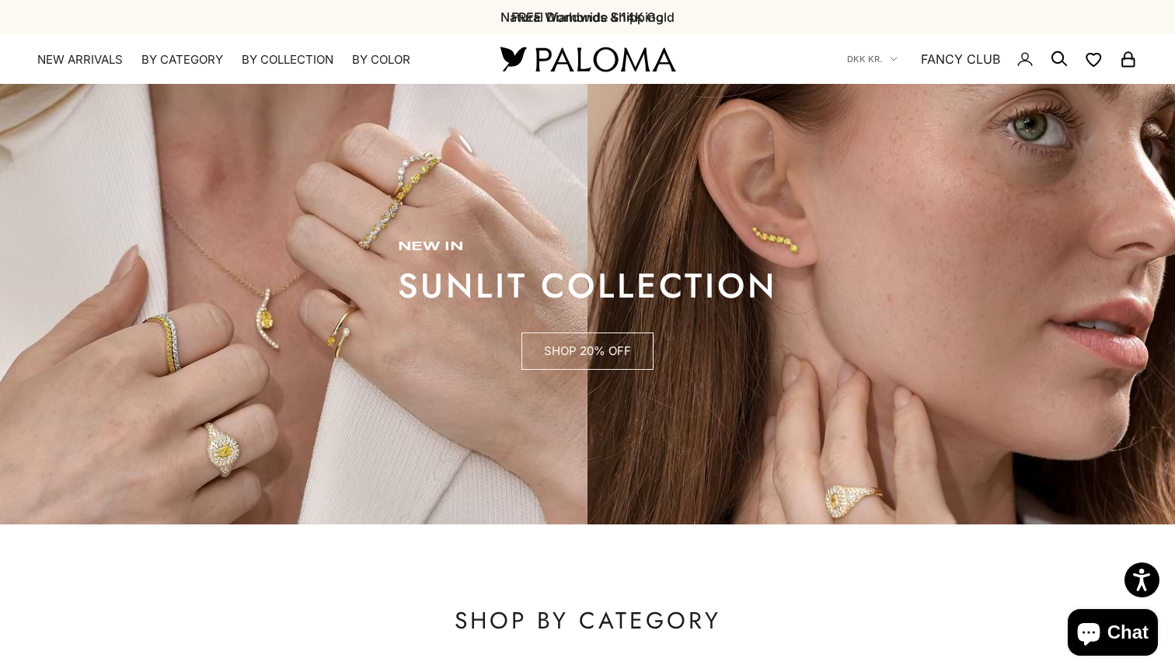
click at [565, 353] on link "SHOP 20% OFF" at bounding box center [588, 351] width 132 height 37
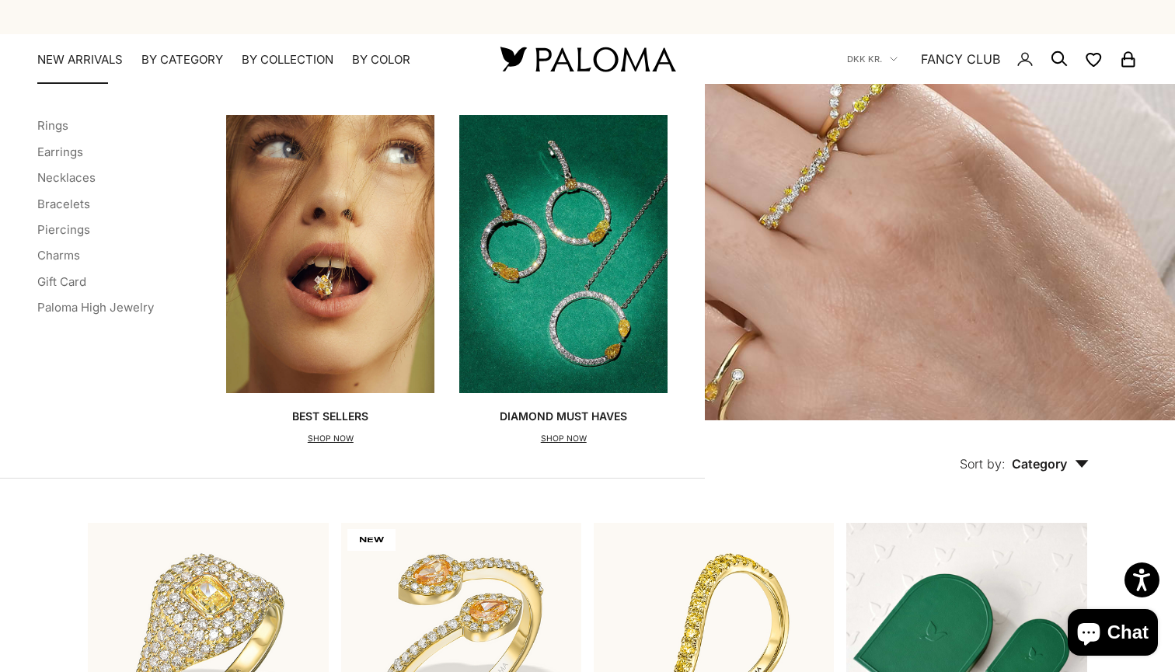
click at [88, 60] on link "NEW ARRIVALS" at bounding box center [80, 60] width 86 height 16
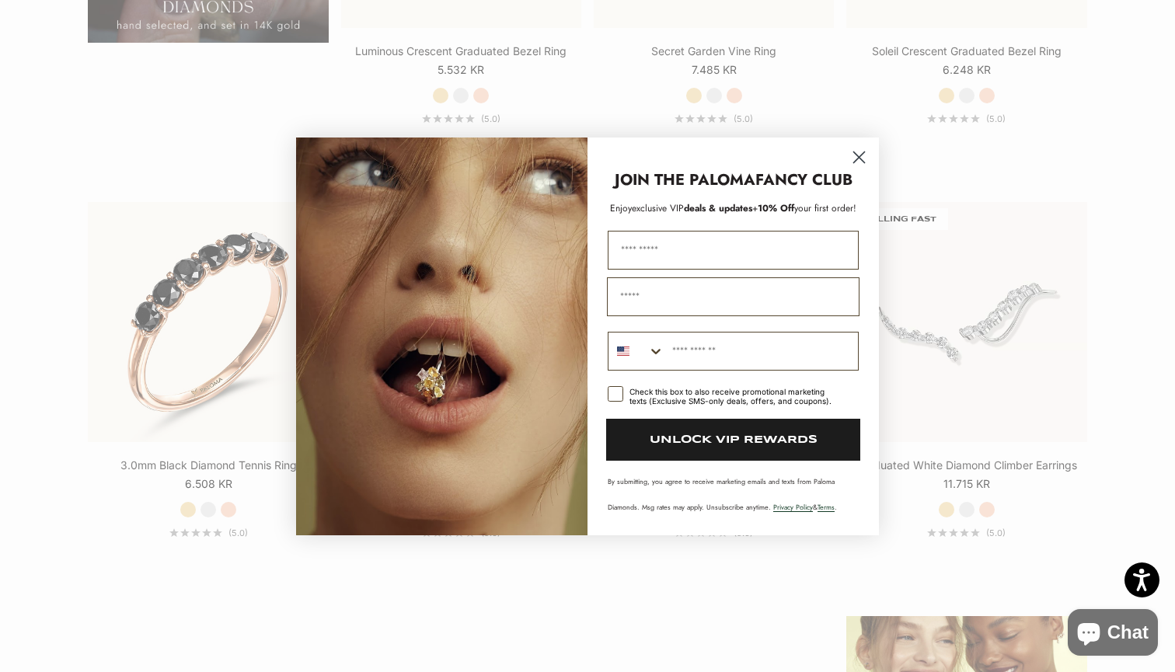
scroll to position [1566, 0]
click at [868, 159] on circle "Close dialog" at bounding box center [860, 157] width 26 height 26
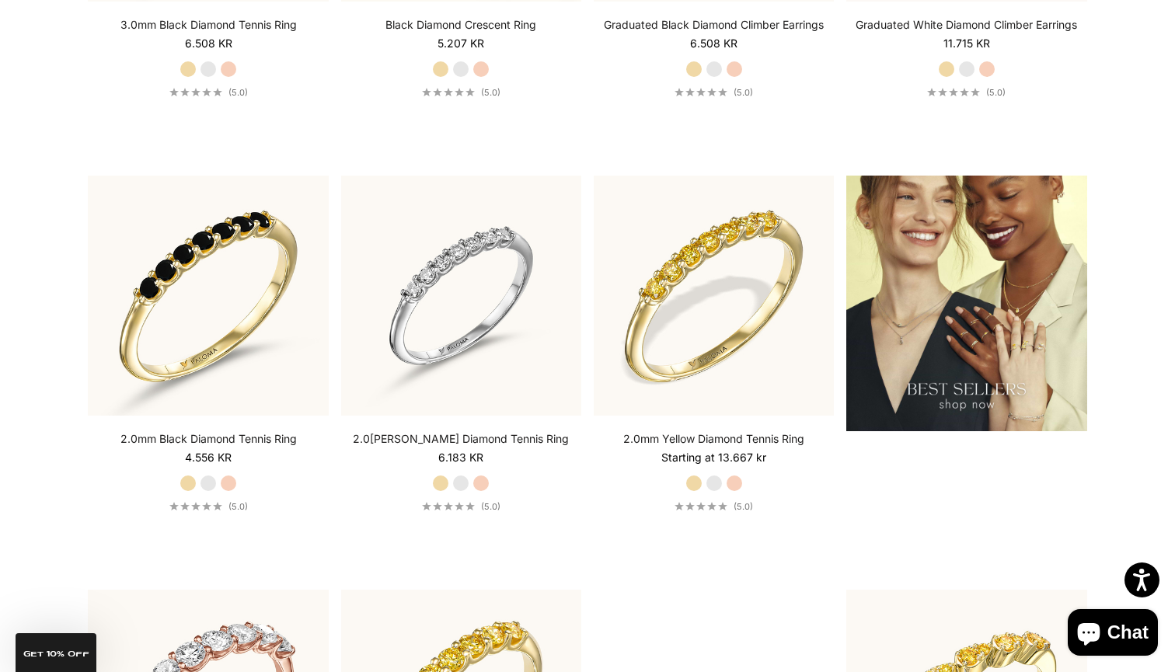
scroll to position [2007, 0]
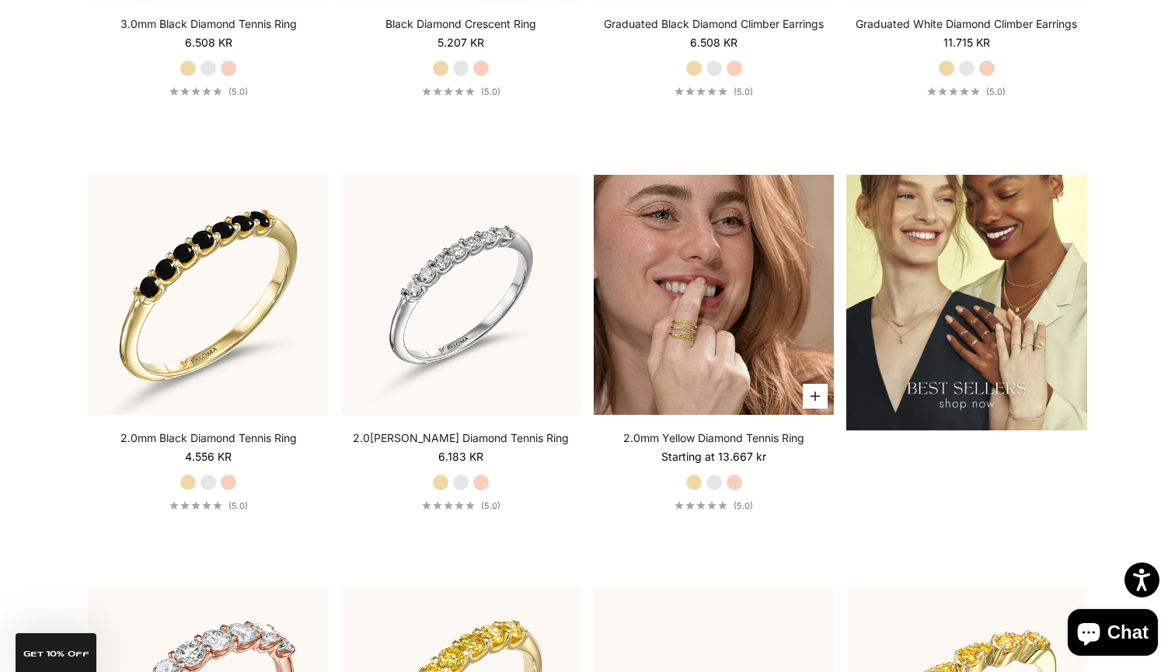
click at [690, 300] on img at bounding box center [714, 295] width 240 height 240
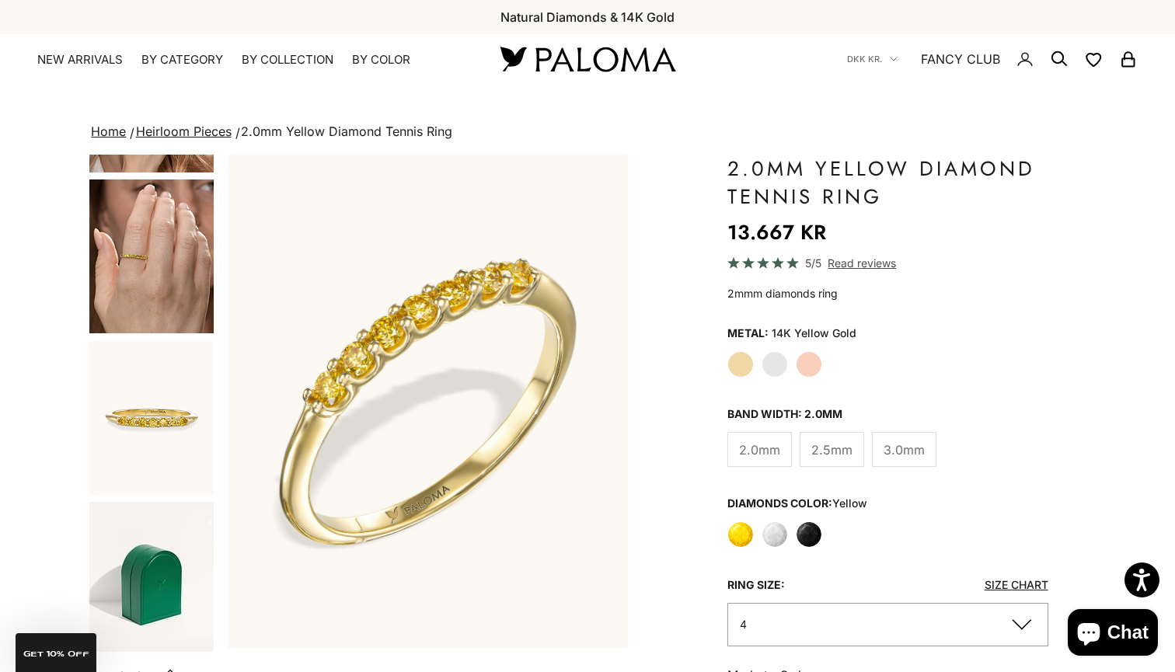
click at [164, 283] on img "Go to item 6" at bounding box center [151, 257] width 124 height 154
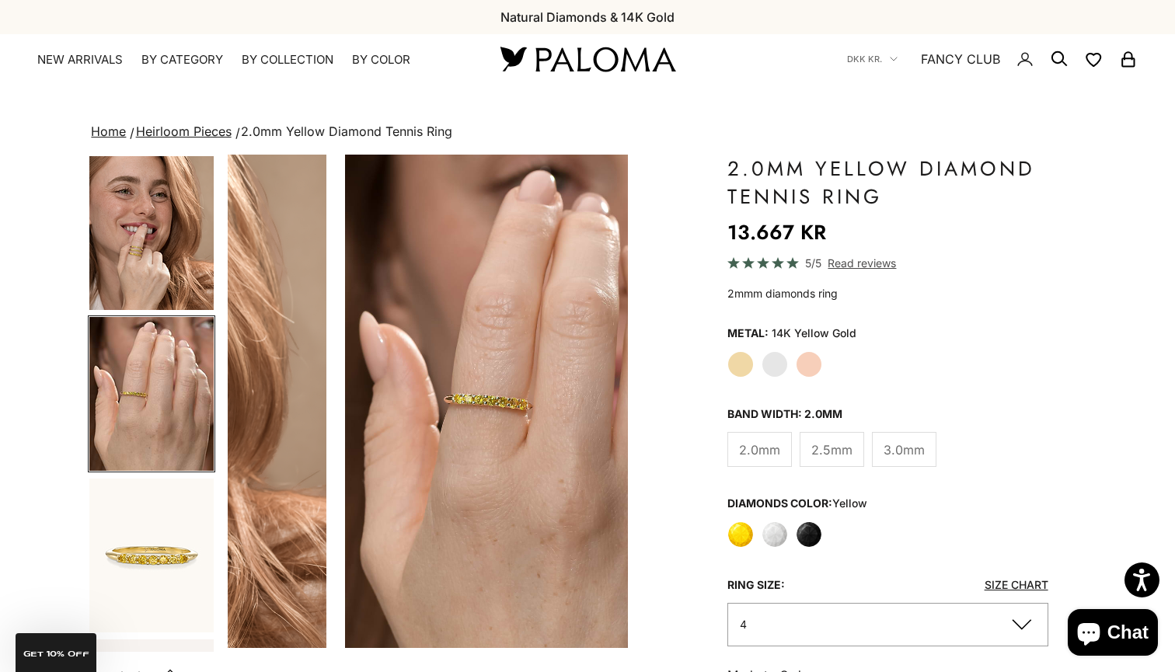
scroll to position [0, 1256]
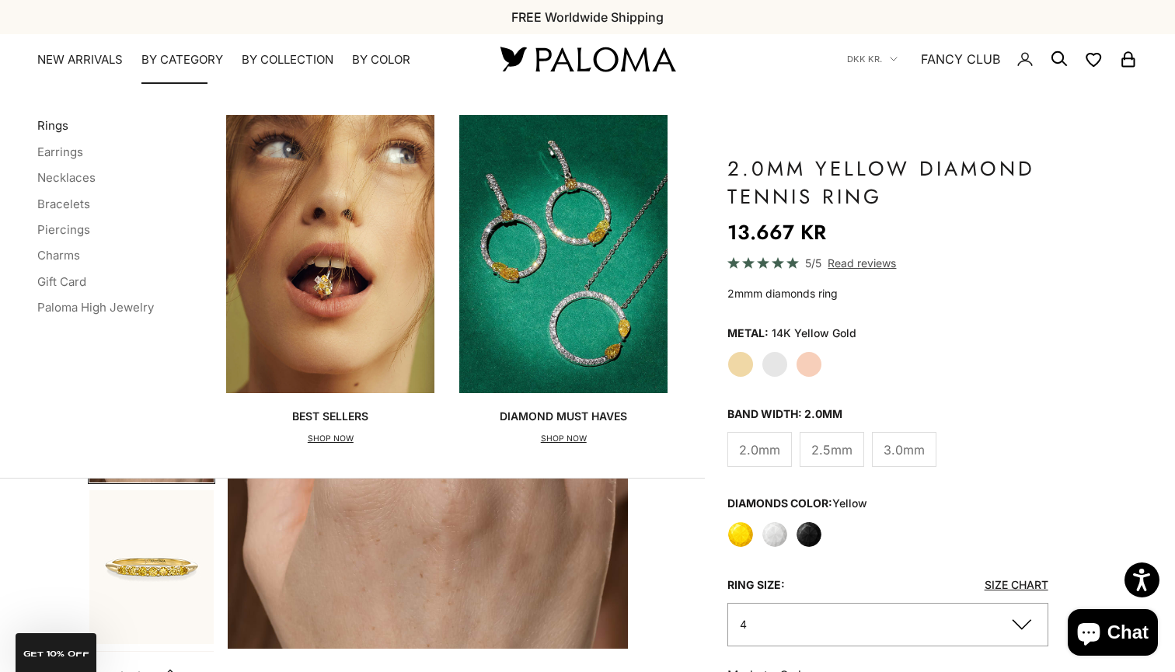
click at [58, 125] on link "Rings" at bounding box center [52, 125] width 31 height 15
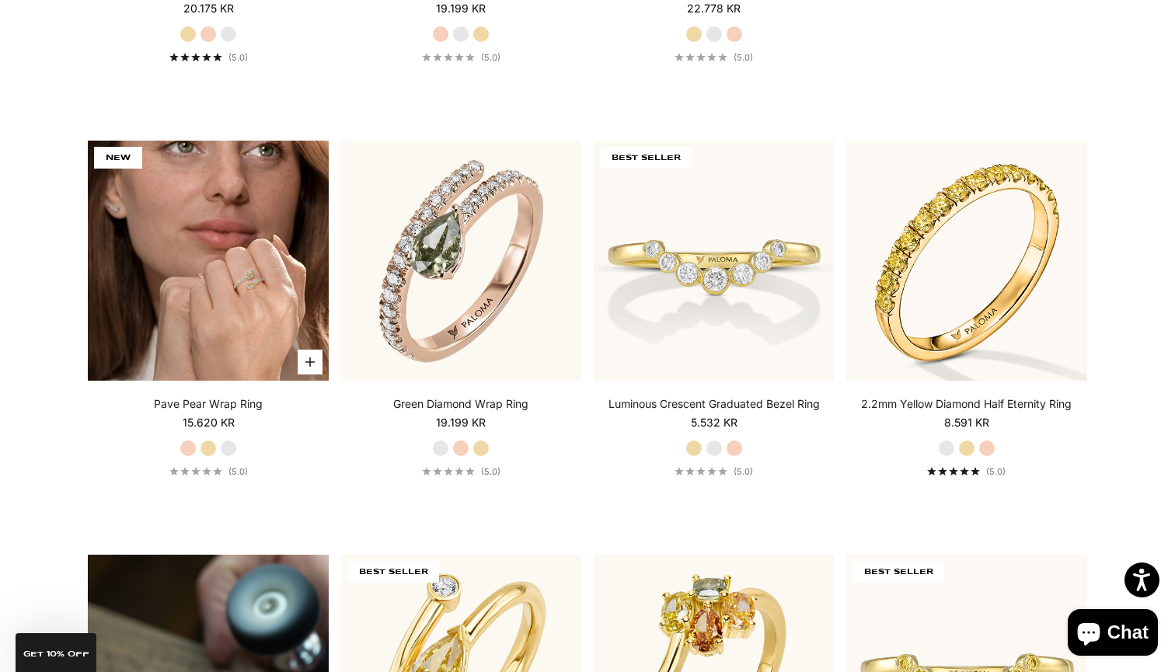
scroll to position [798, 0]
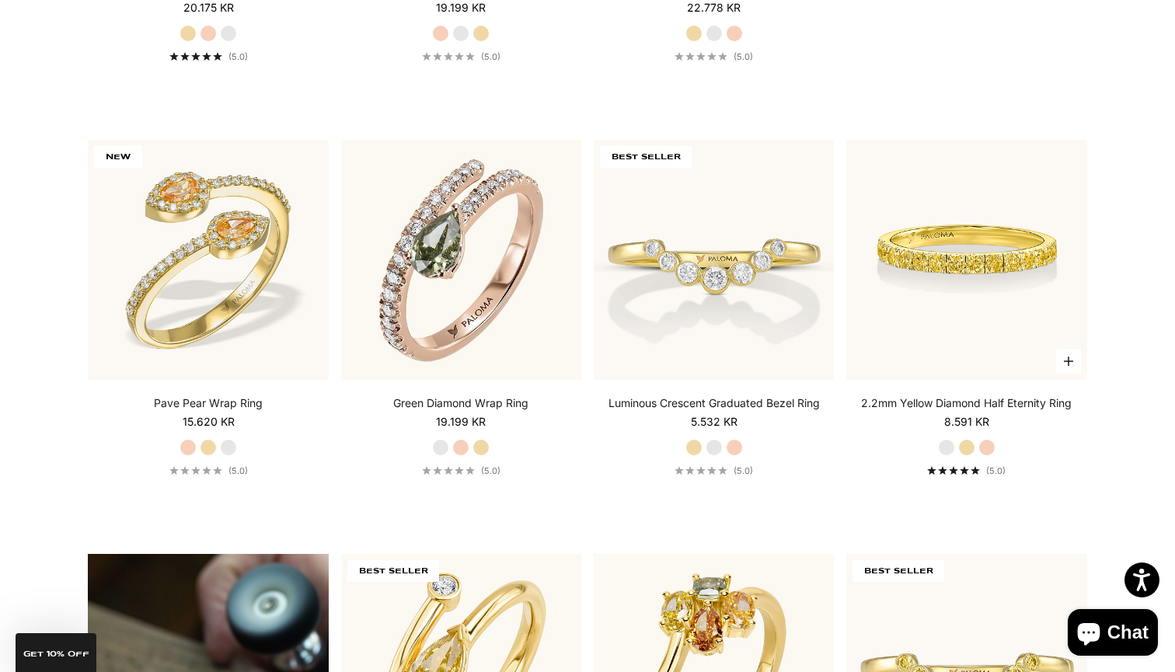
click at [1000, 228] on img at bounding box center [967, 260] width 240 height 240
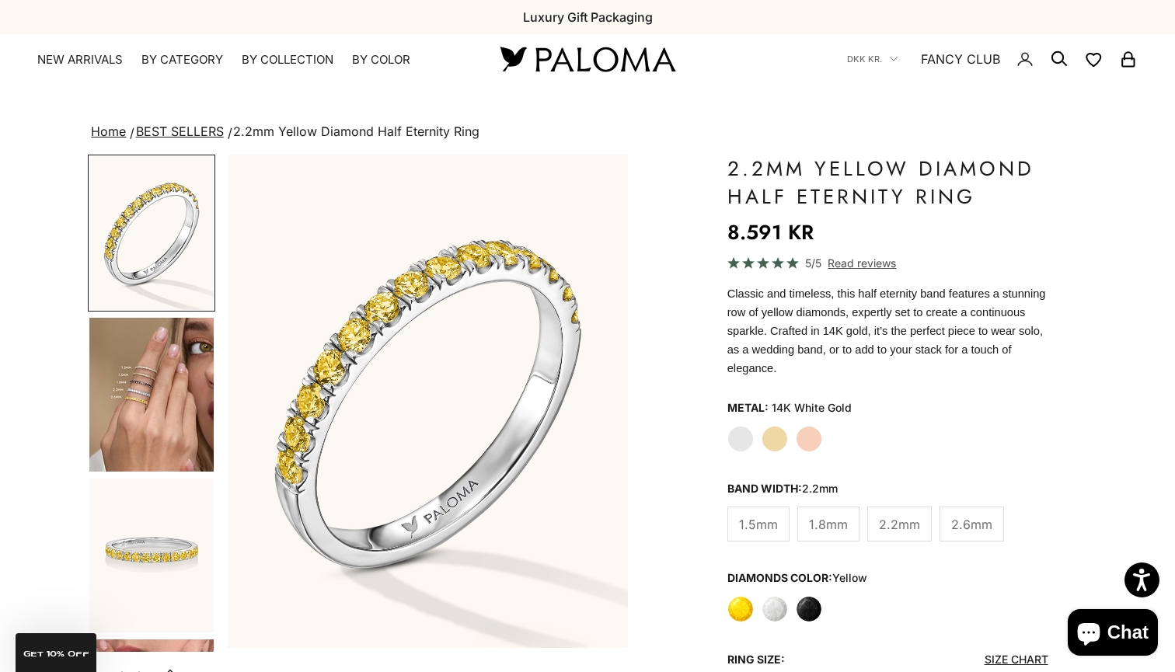
click at [628, 51] on img at bounding box center [587, 59] width 187 height 33
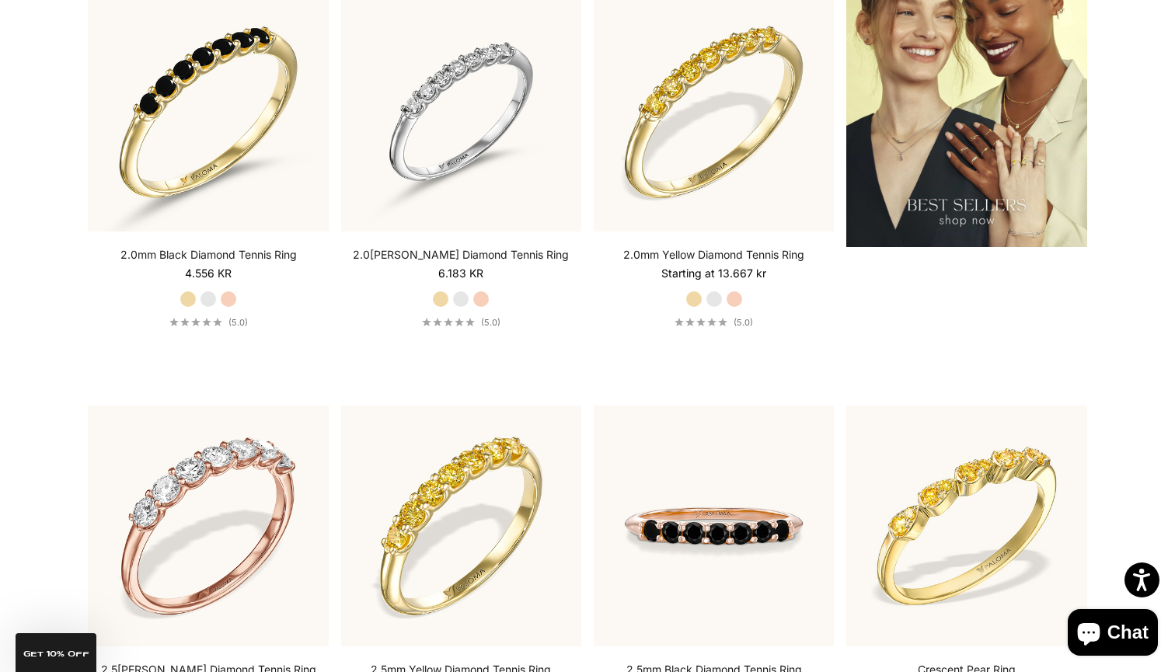
scroll to position [2152, 0]
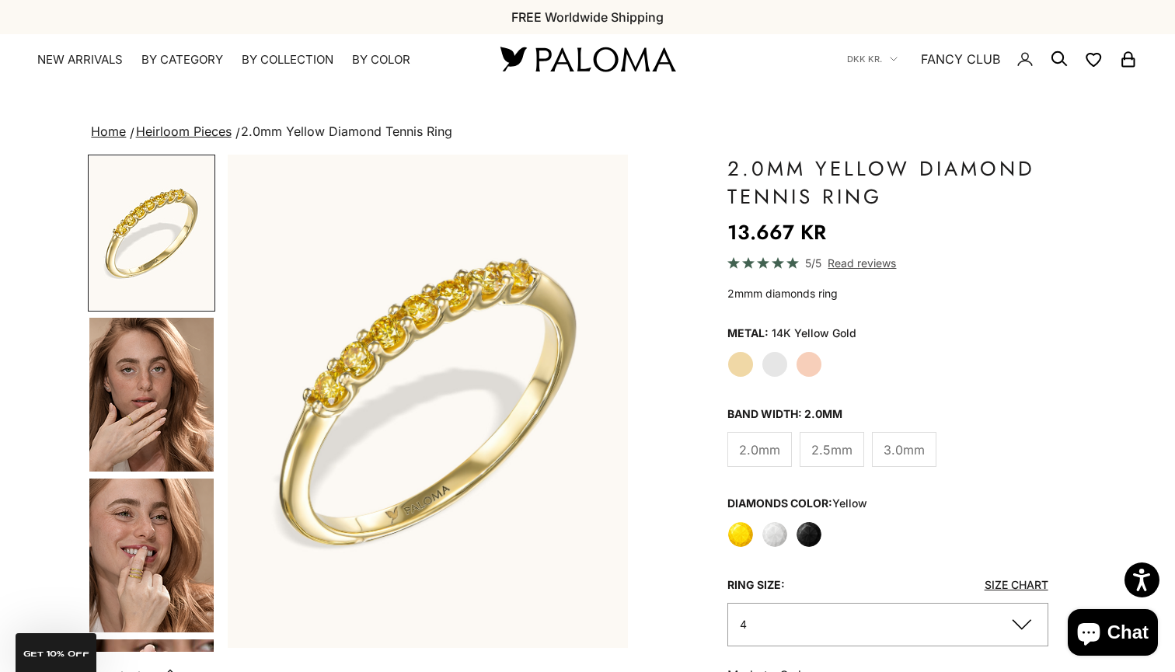
click at [169, 414] on img "Go to item 4" at bounding box center [151, 395] width 124 height 154
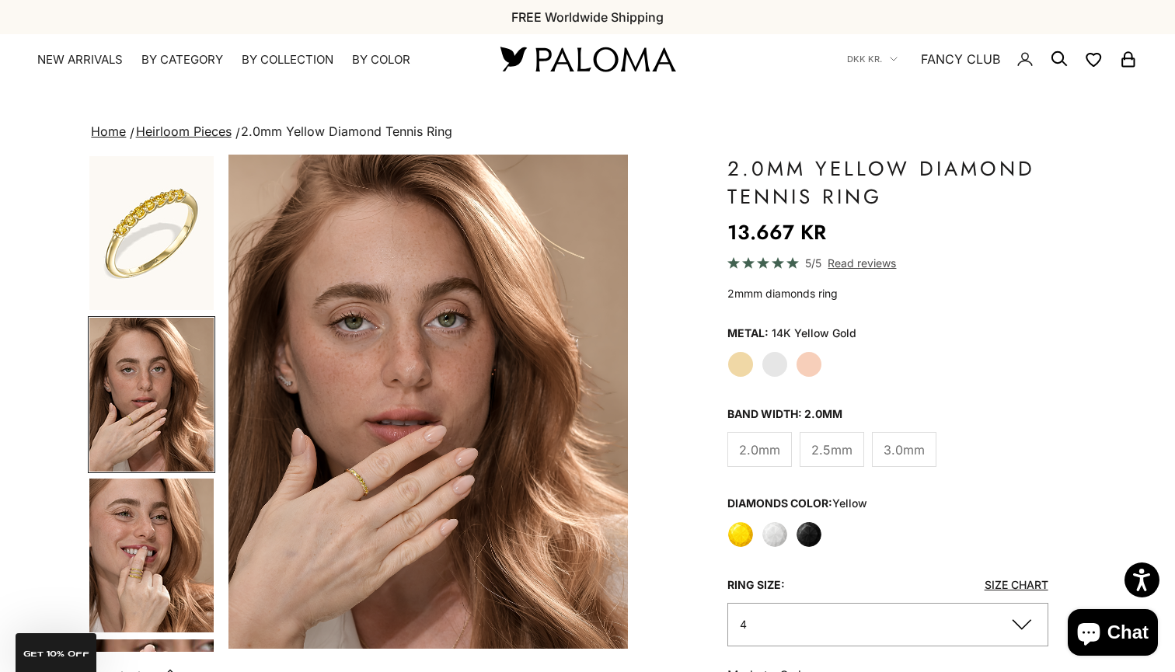
click at [164, 536] on img "Go to item 5" at bounding box center [151, 556] width 124 height 154
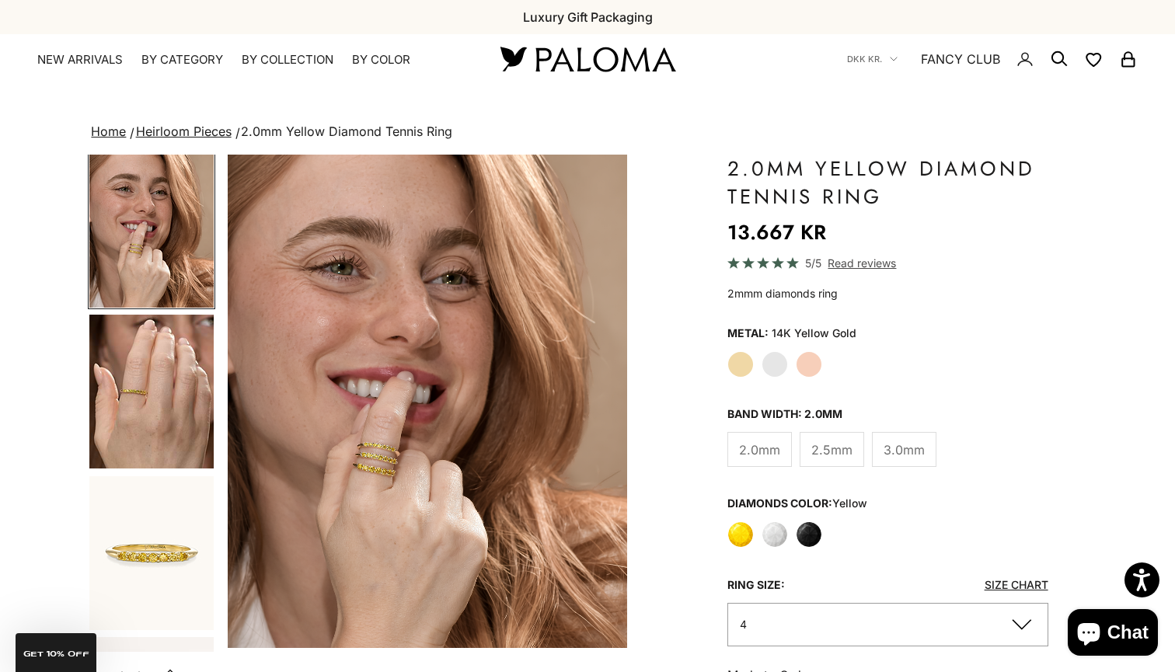
scroll to position [331, 0]
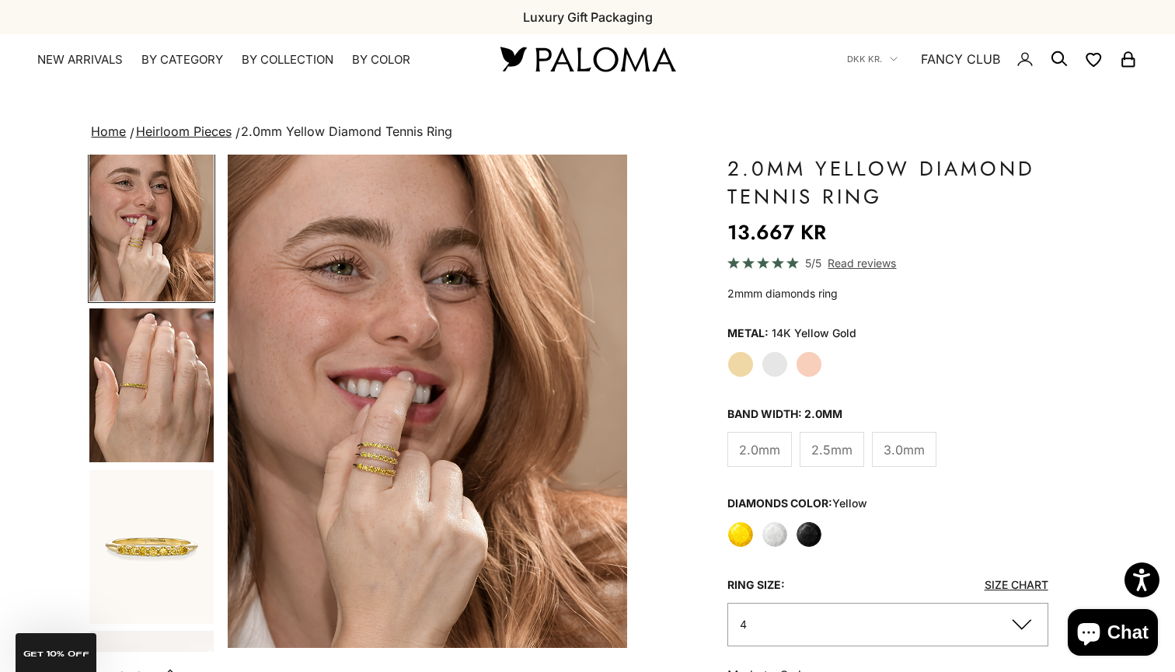
click at [327, 464] on img "Item 5 of 13" at bounding box center [428, 402] width 400 height 494
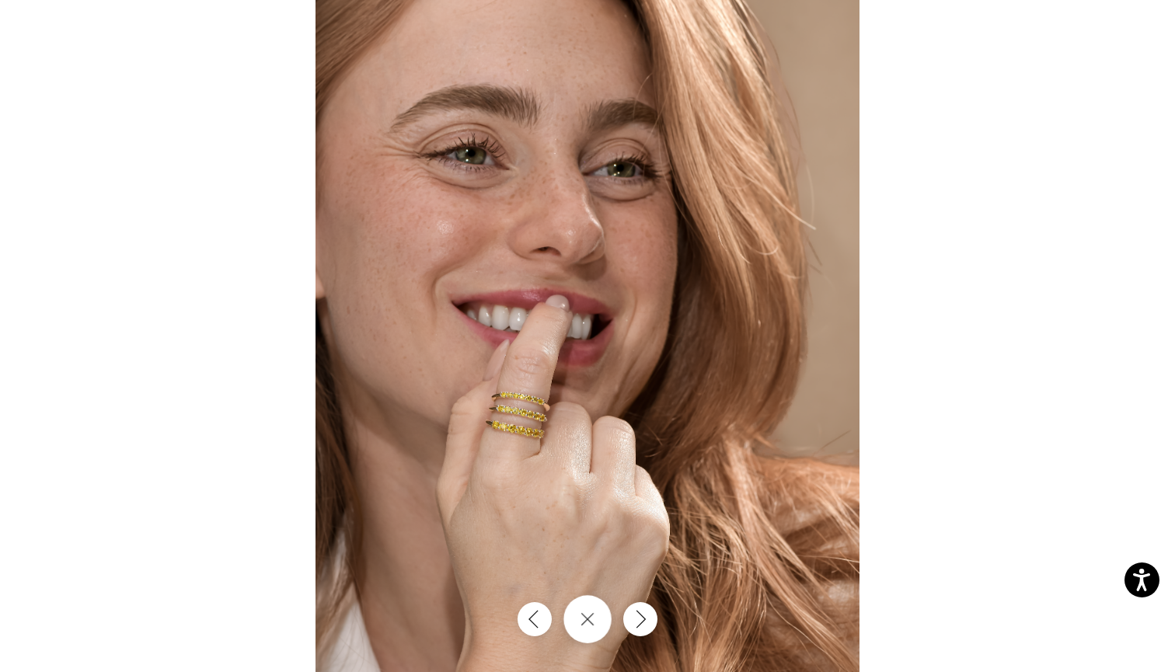
click at [602, 603] on button "Close gallery" at bounding box center [588, 620] width 48 height 48
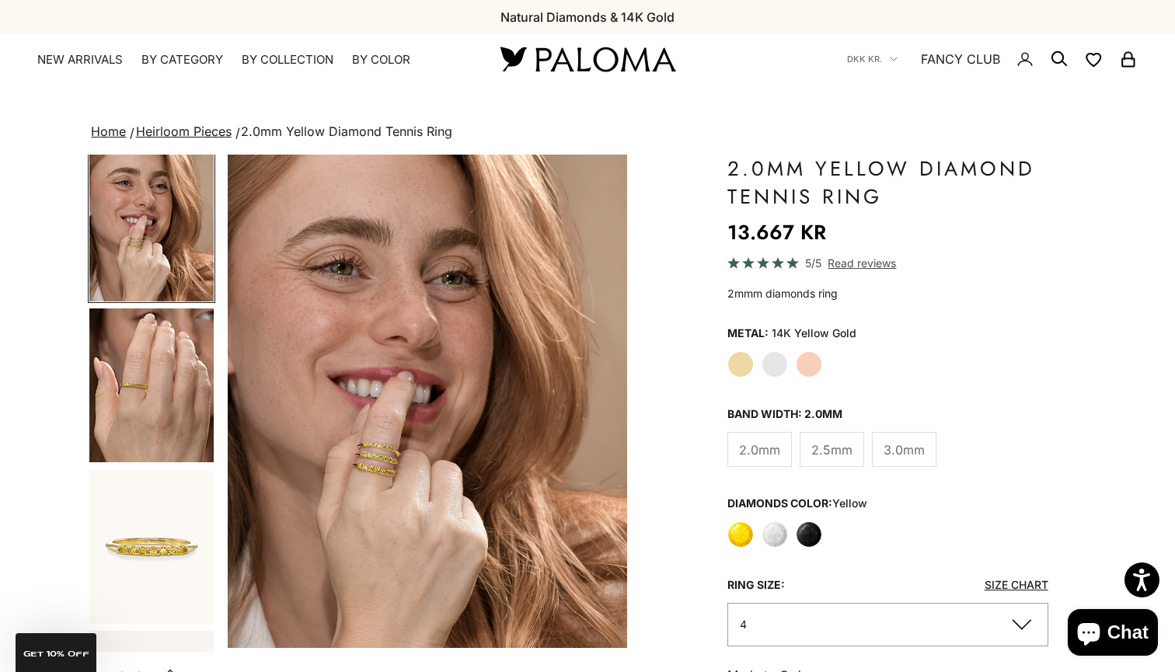
click at [193, 534] on img "Go to item 7" at bounding box center [151, 547] width 124 height 154
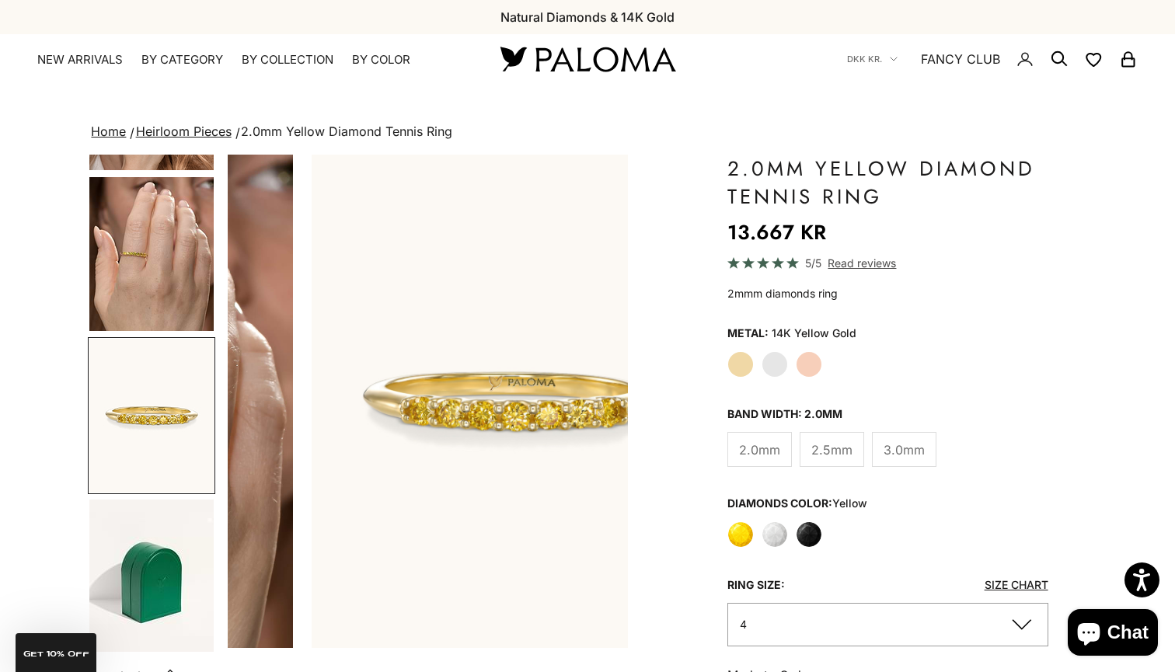
scroll to position [0, 1674]
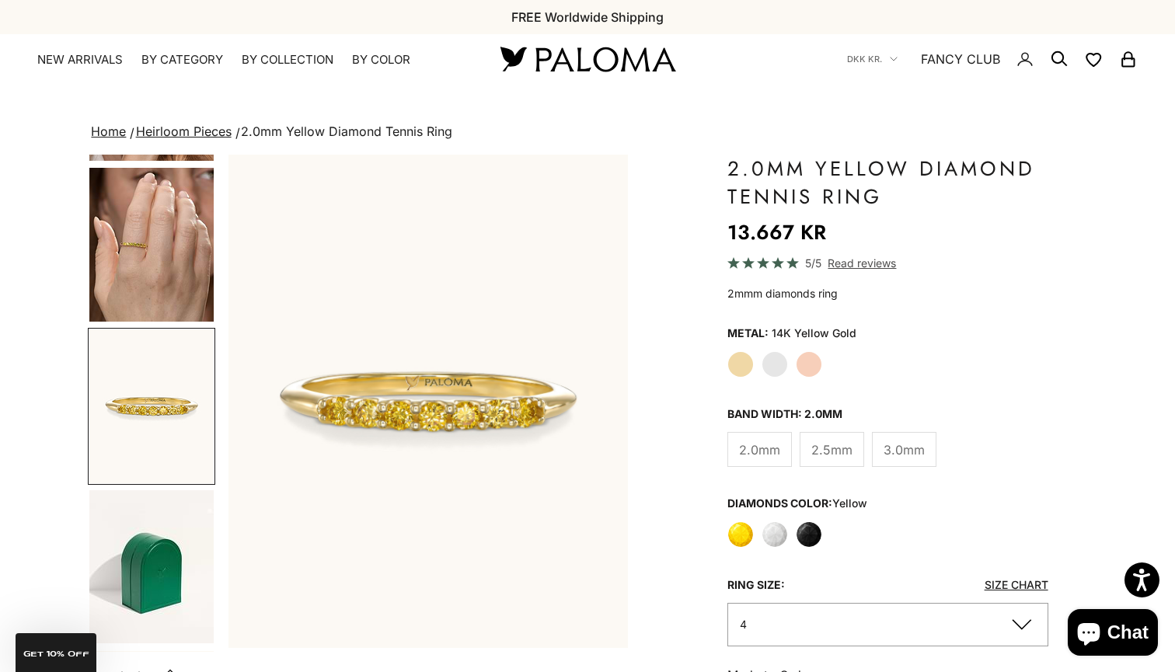
click at [732, 535] on label "Yellow" at bounding box center [741, 535] width 26 height 26
click at [914, 449] on span "3.0mm" at bounding box center [904, 450] width 41 height 20
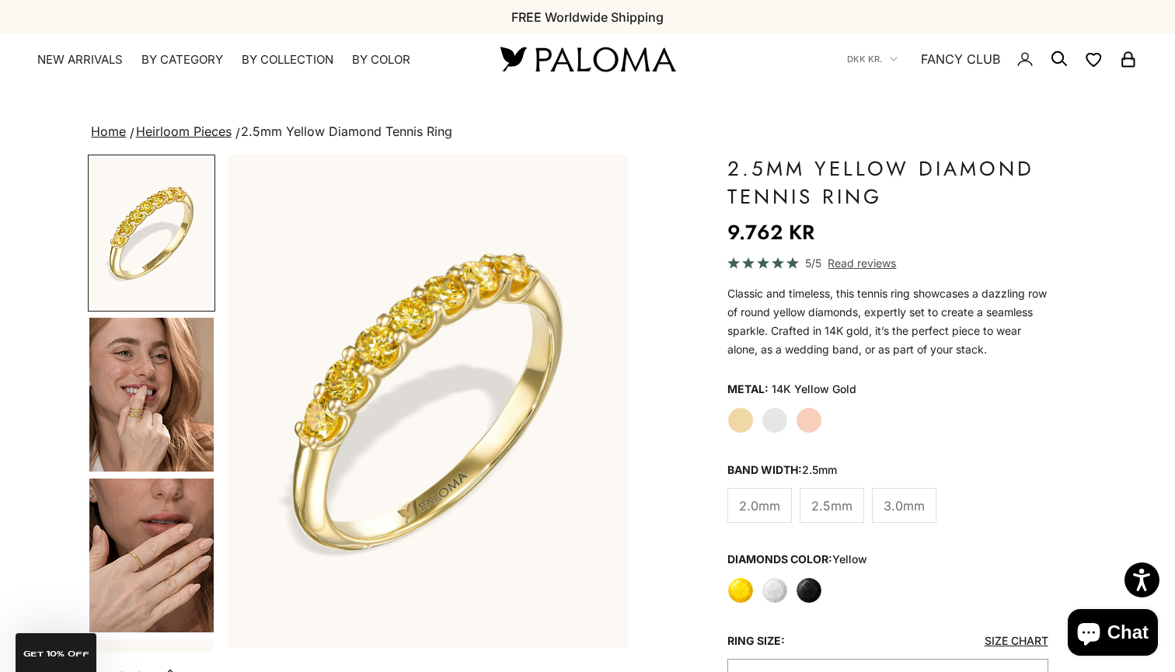
click at [774, 501] on span "2.0mm" at bounding box center [759, 506] width 41 height 20
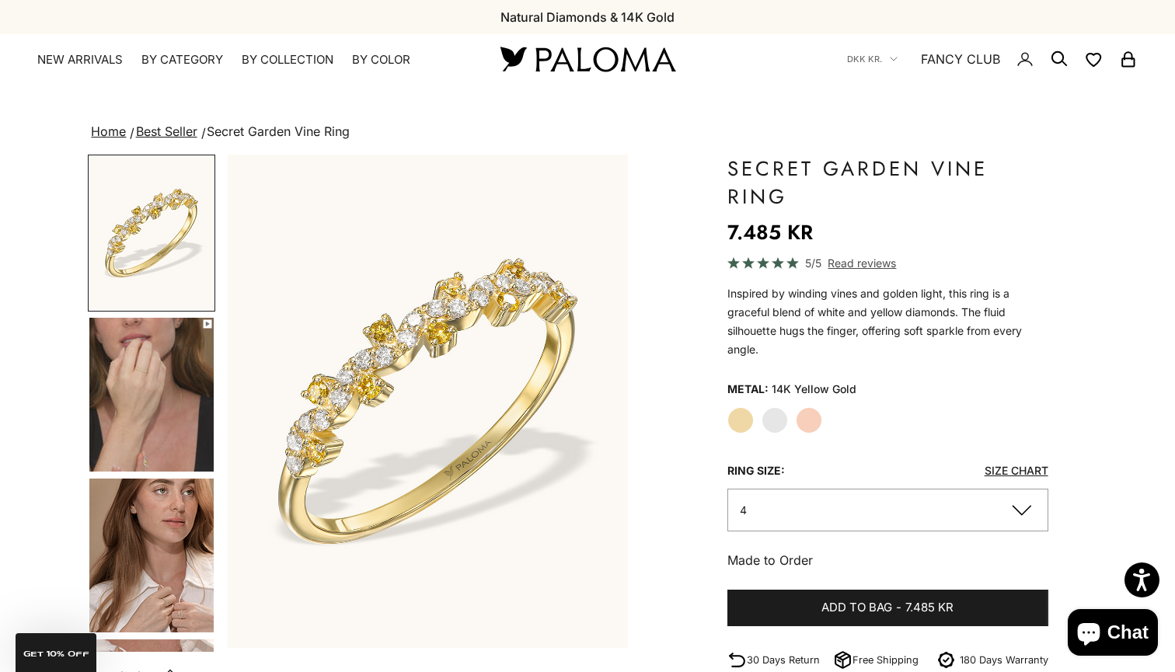
click at [166, 413] on img "Go to item 4" at bounding box center [151, 395] width 124 height 154
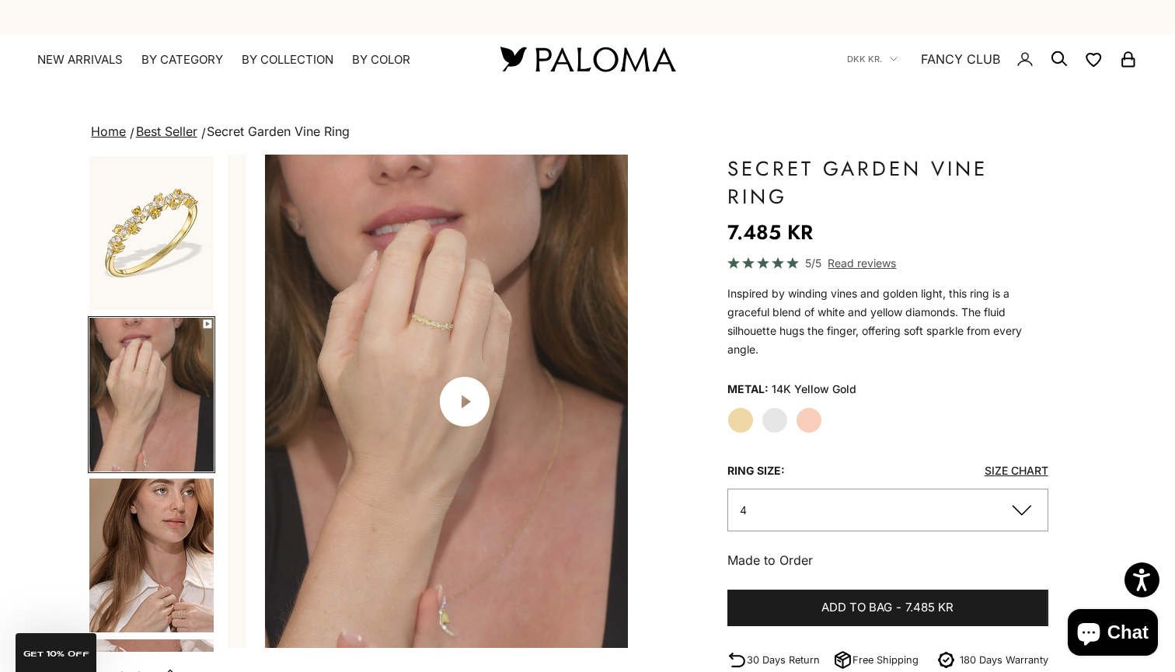
scroll to position [0, 418]
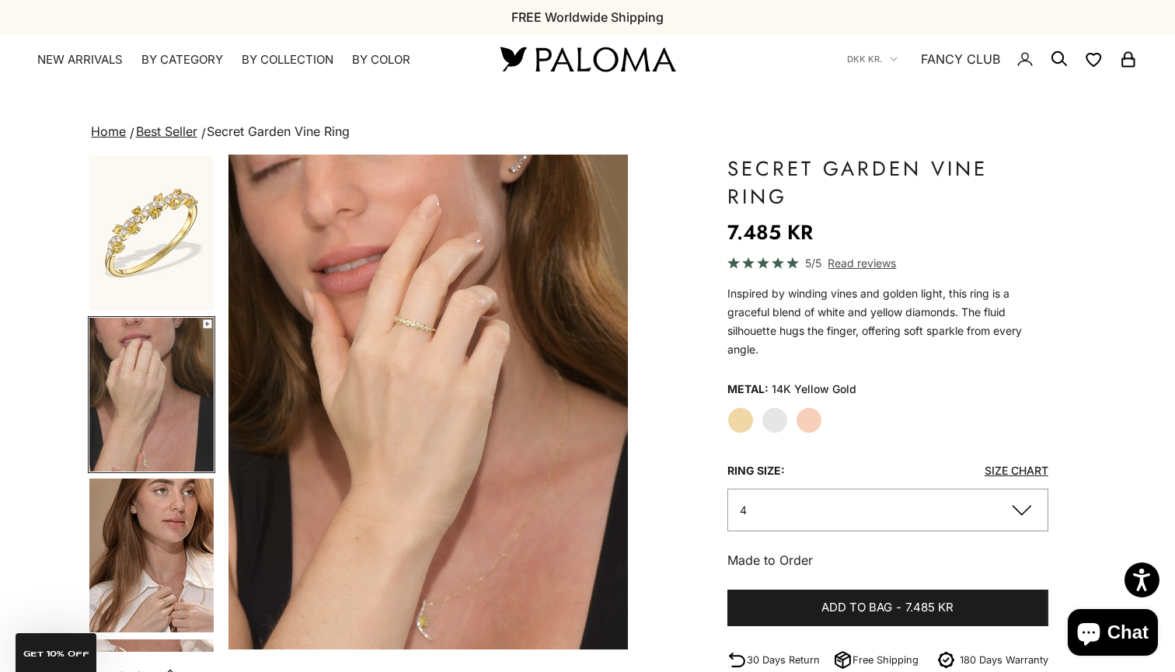
click at [165, 502] on img "Go to item 5" at bounding box center [151, 556] width 124 height 154
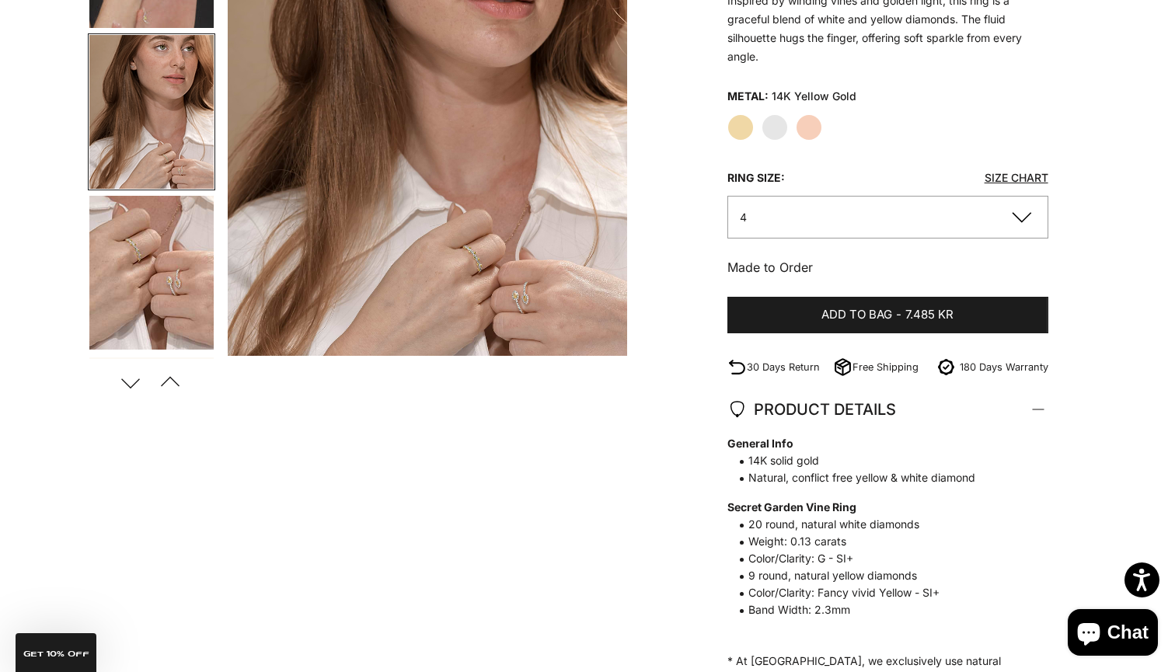
scroll to position [297, 0]
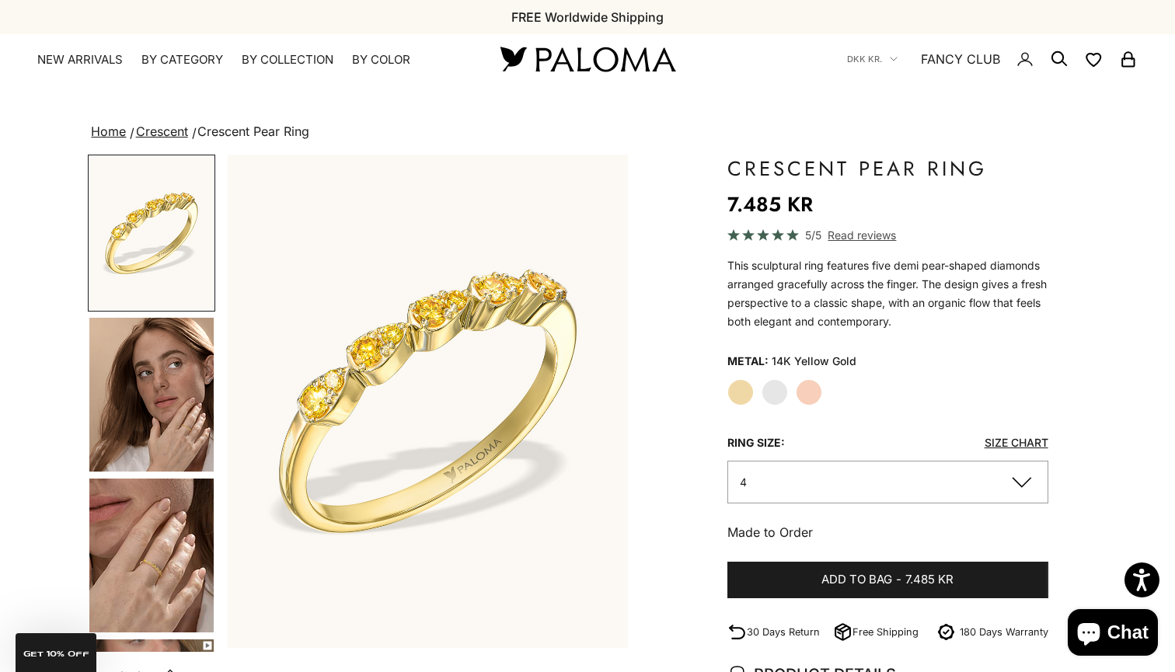
click at [194, 403] on img "Go to item 4" at bounding box center [151, 395] width 124 height 154
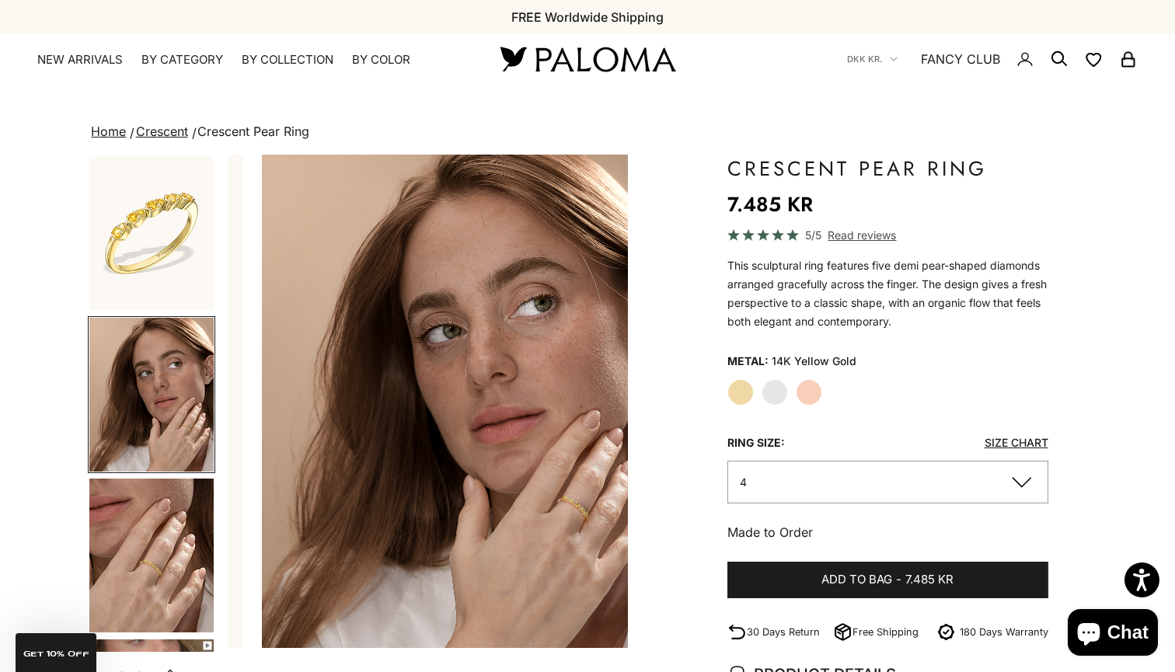
scroll to position [0, 418]
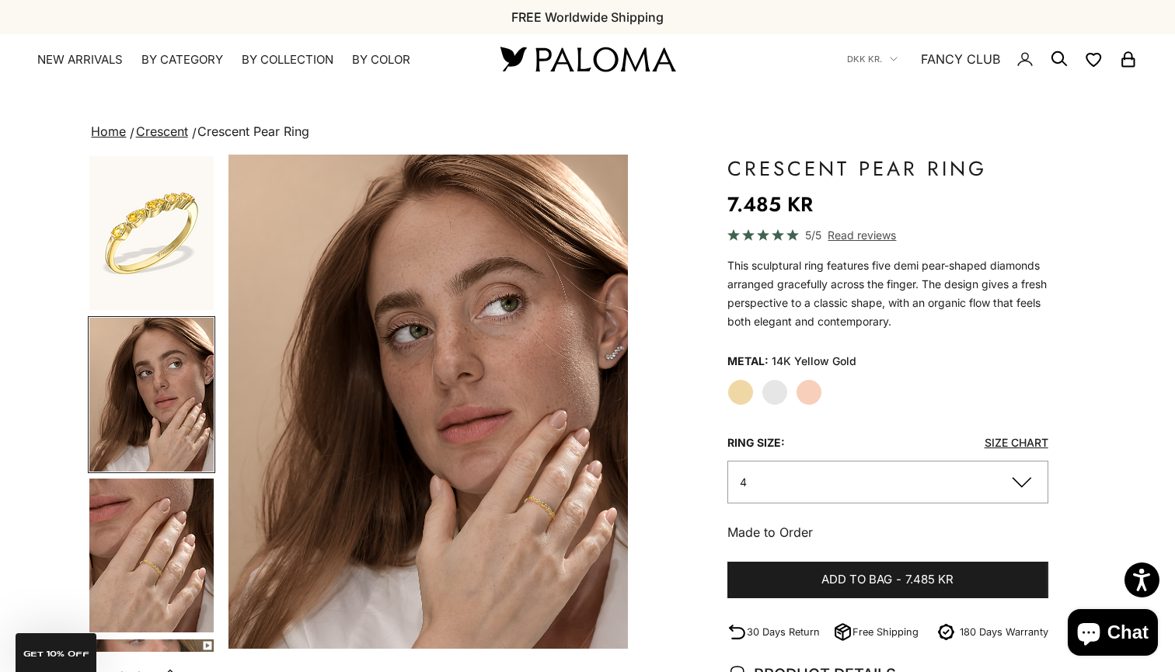
click at [195, 540] on img "Go to item 5" at bounding box center [151, 556] width 124 height 154
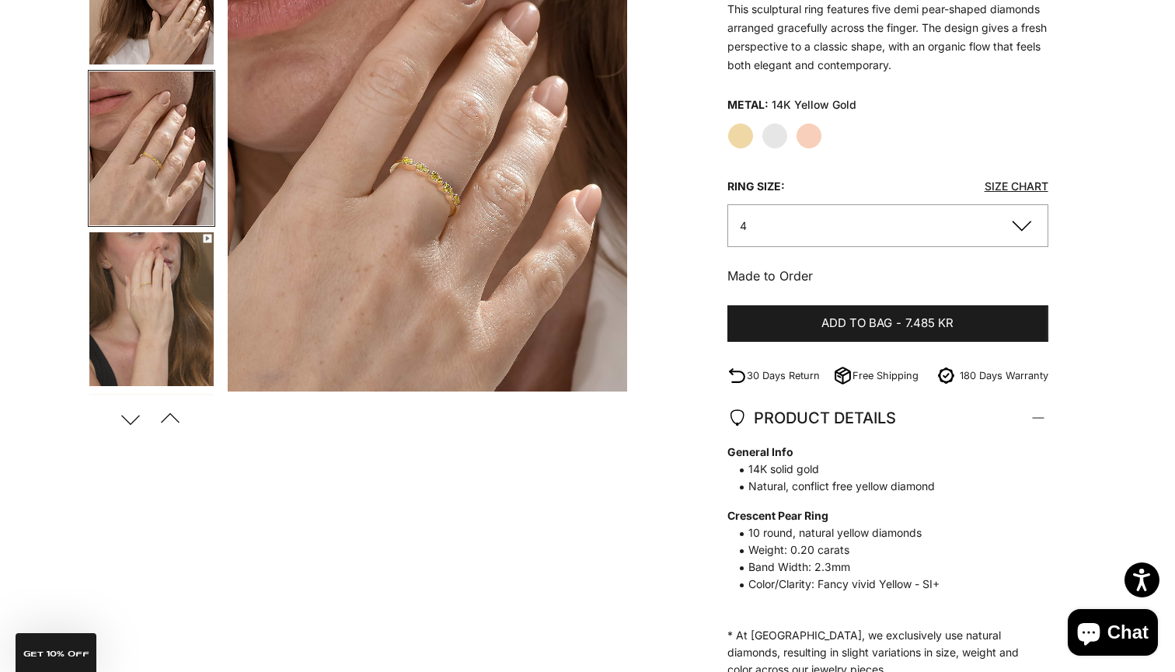
scroll to position [264, 0]
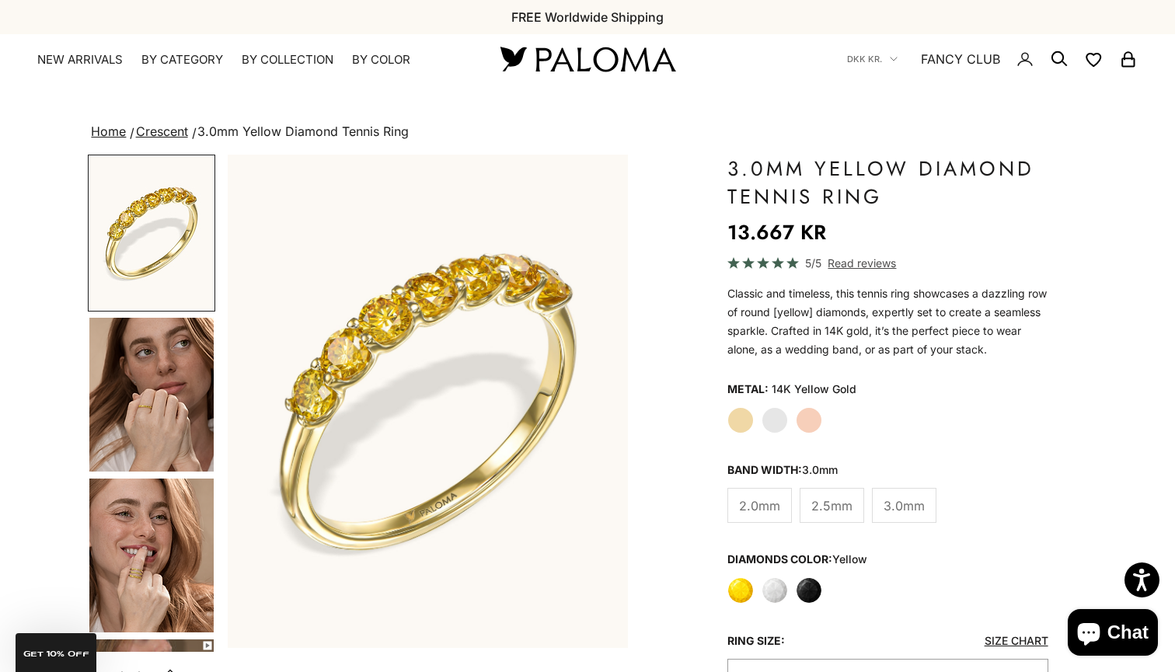
click at [746, 590] on label "Yellow" at bounding box center [741, 591] width 26 height 26
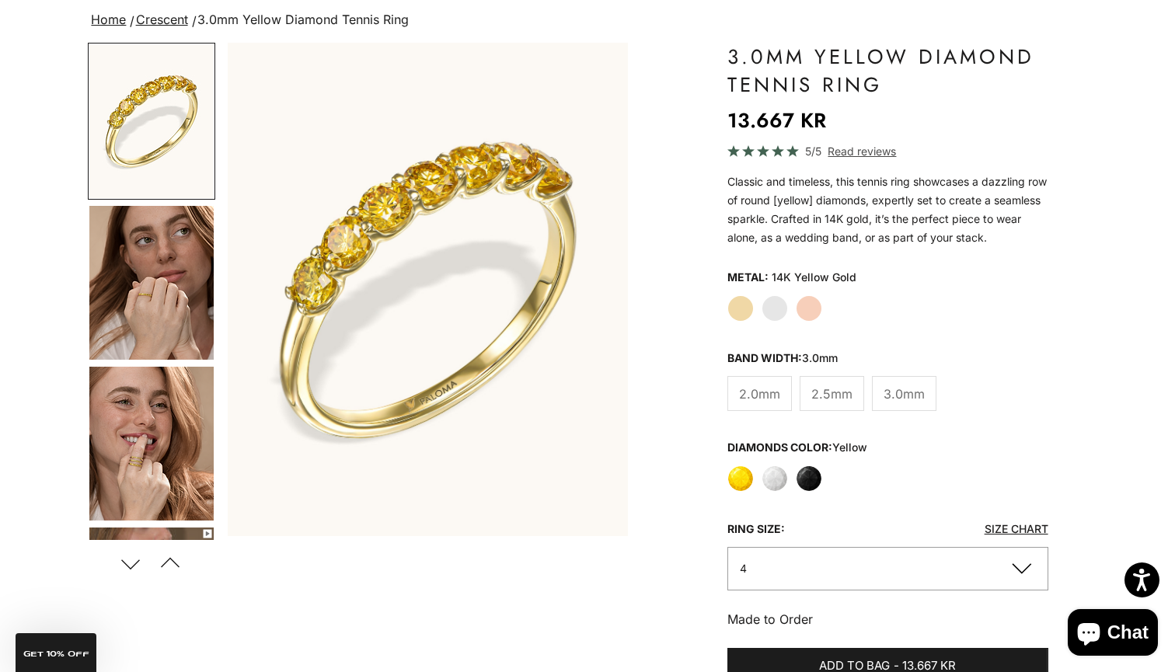
scroll to position [115, 0]
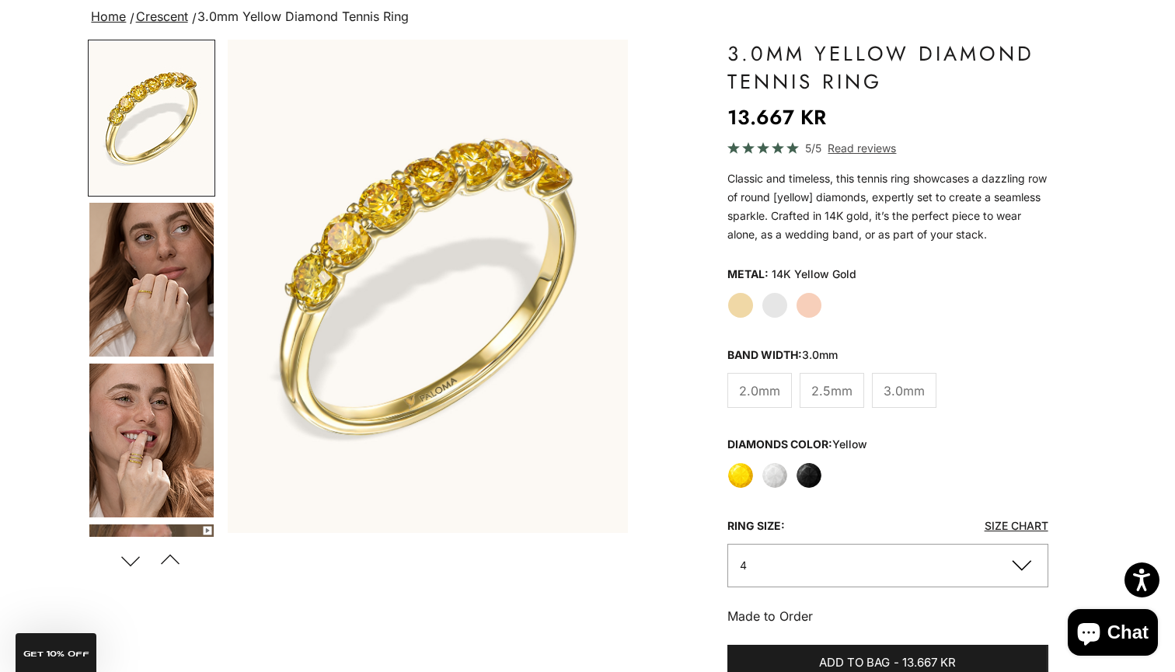
click at [847, 389] on span "2.5mm" at bounding box center [832, 391] width 41 height 20
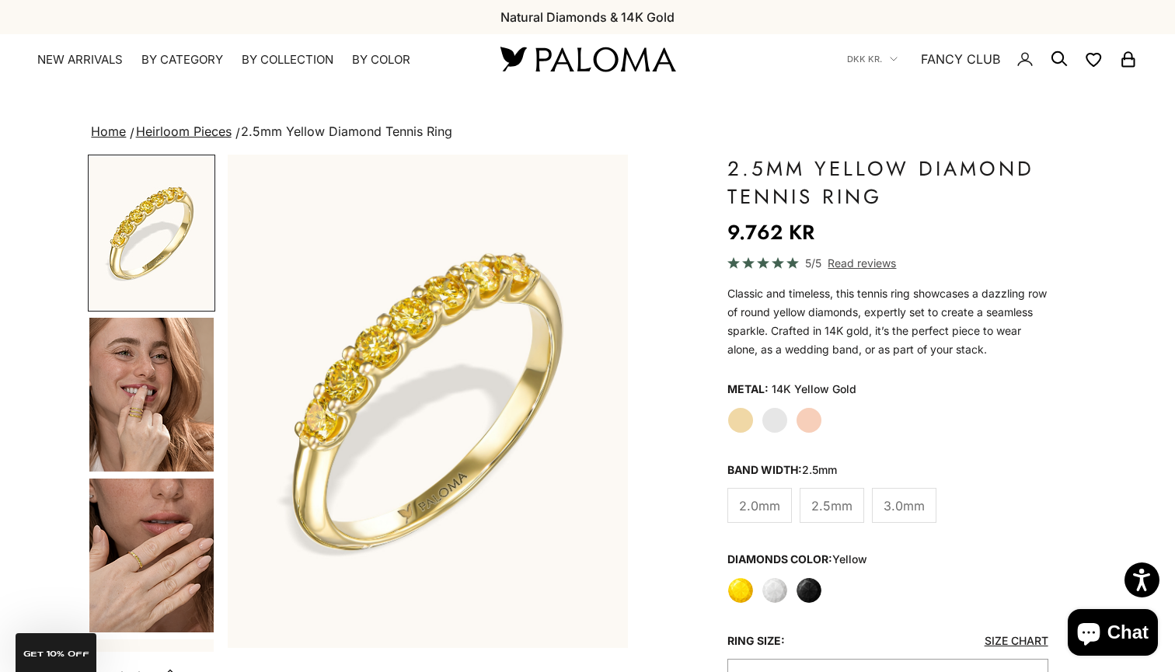
click at [765, 507] on span "2.0mm" at bounding box center [759, 506] width 41 height 20
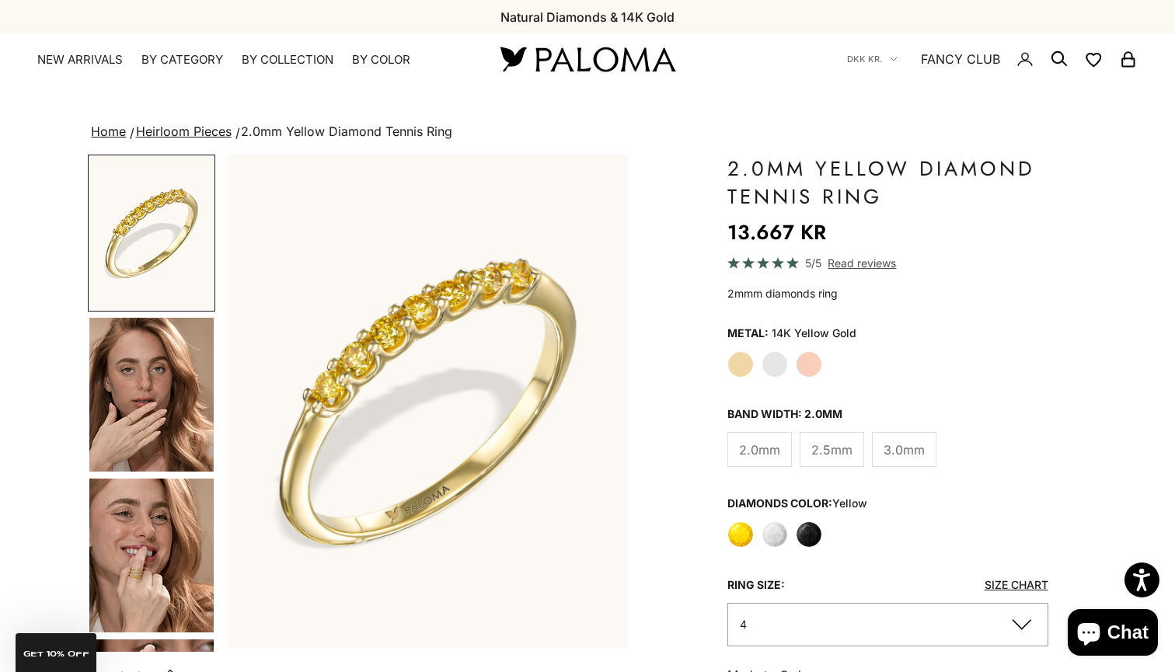
click at [852, 442] on label "2.5mm" at bounding box center [832, 449] width 65 height 35
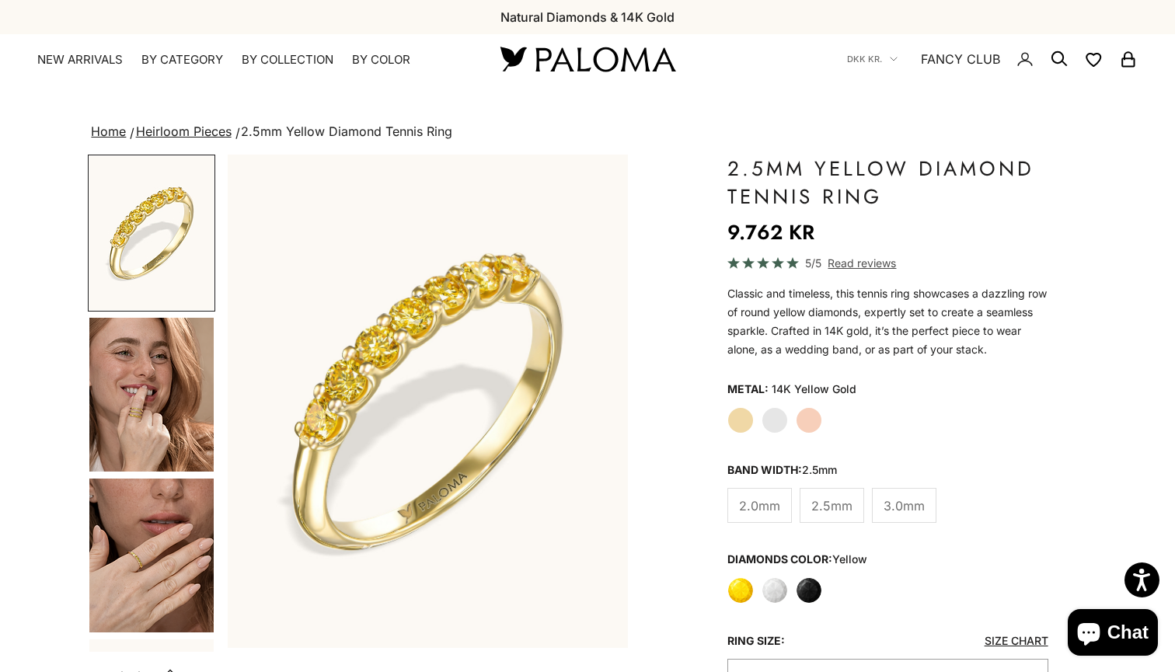
click at [758, 505] on span "2.0mm" at bounding box center [759, 506] width 41 height 20
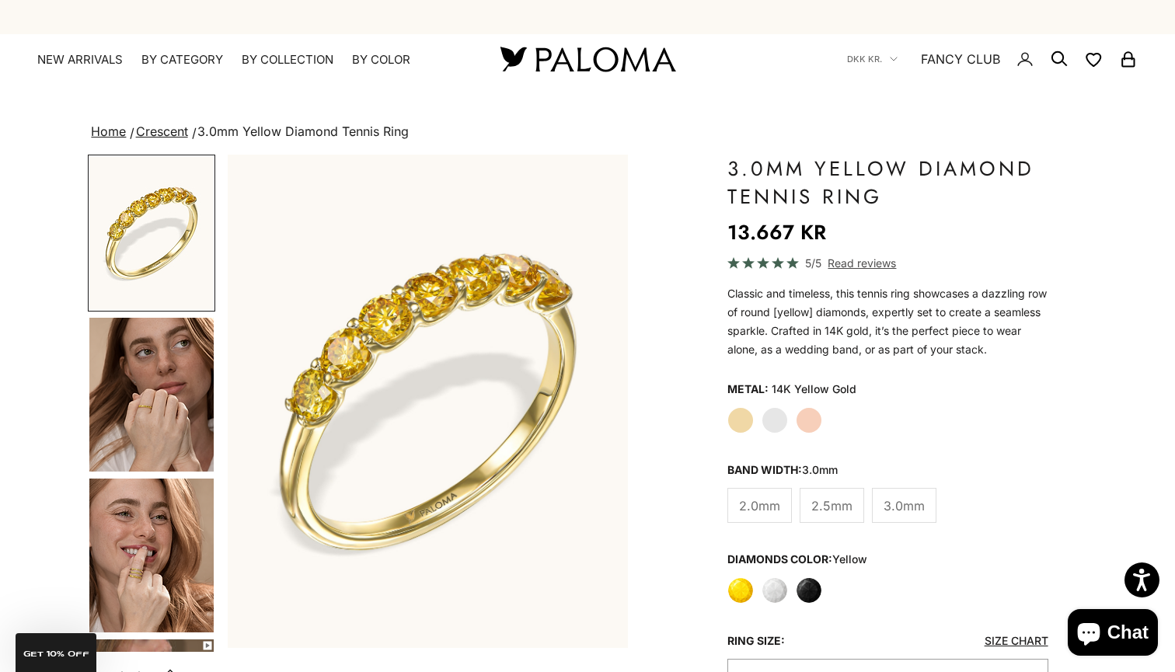
click at [152, 566] on img "Go to item 5" at bounding box center [151, 556] width 124 height 154
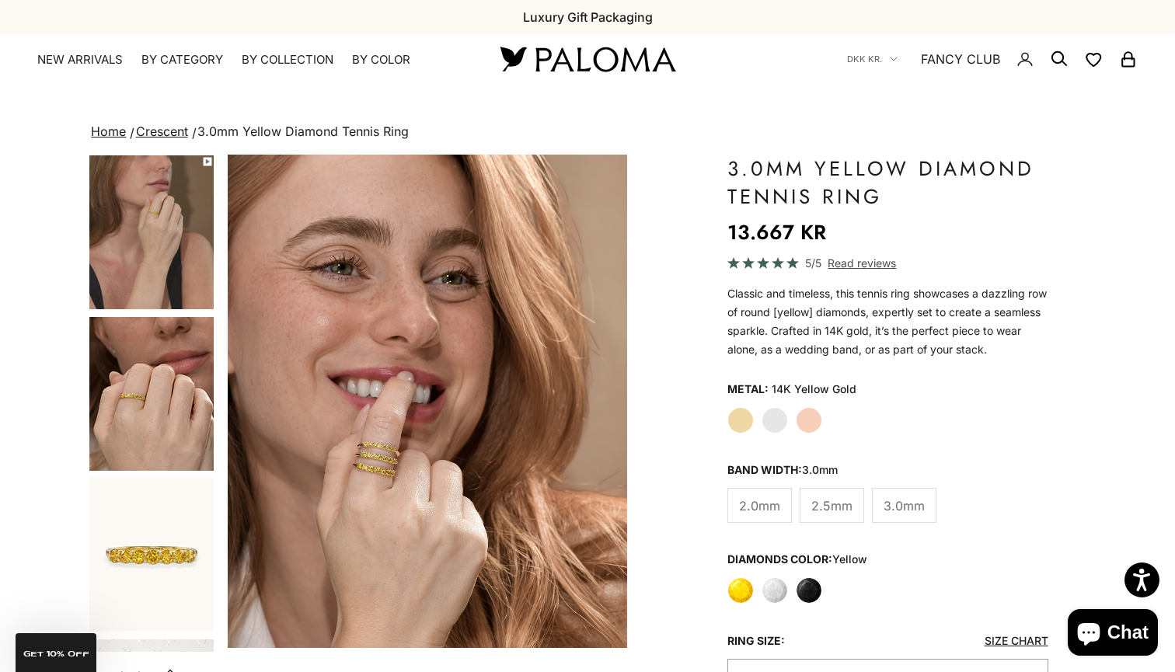
click at [145, 376] on img "Go to item 7" at bounding box center [151, 394] width 124 height 154
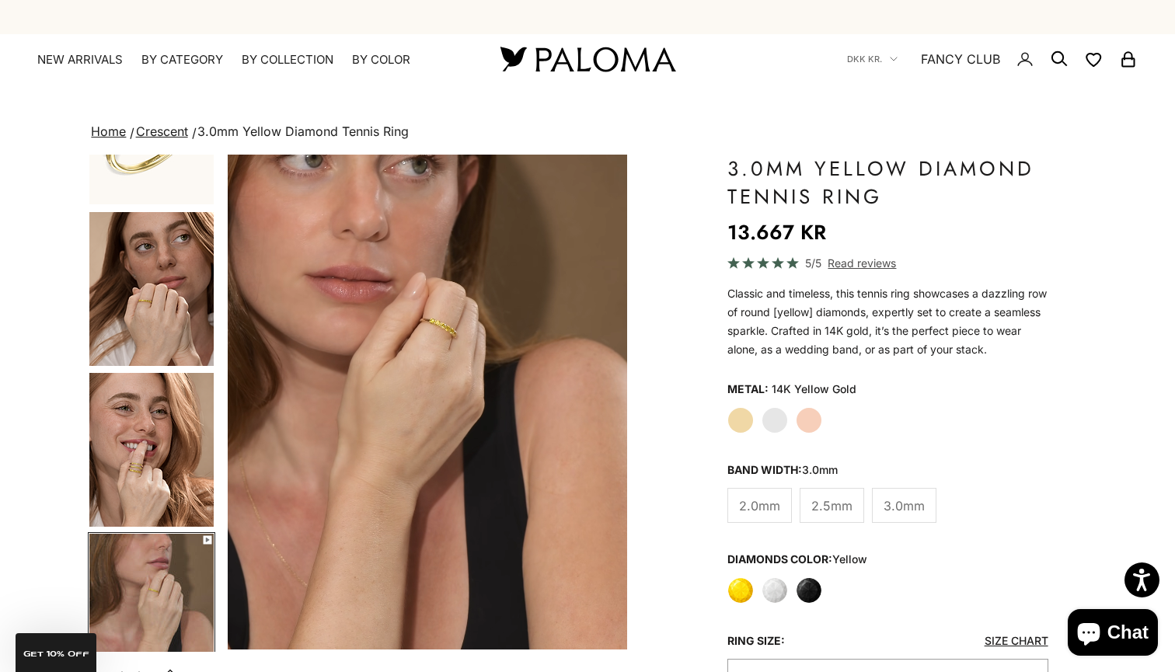
click at [138, 437] on img "Go to item 5" at bounding box center [151, 450] width 124 height 154
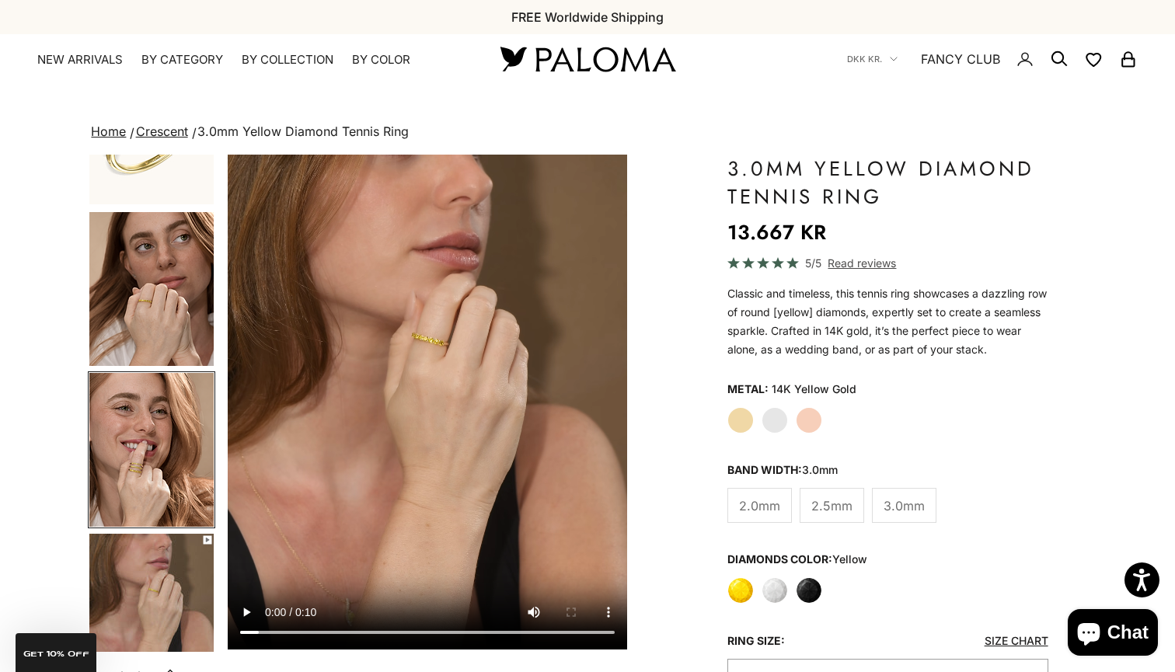
scroll to position [0, 837]
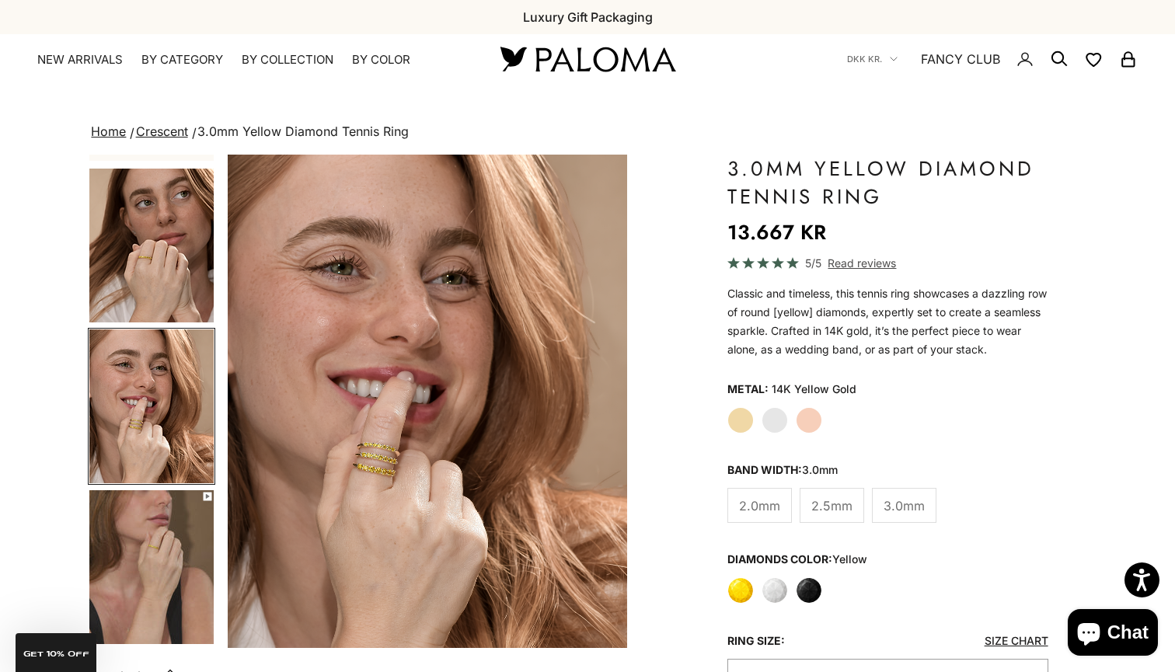
click at [379, 472] on img "Item 5 of 14" at bounding box center [428, 402] width 400 height 494
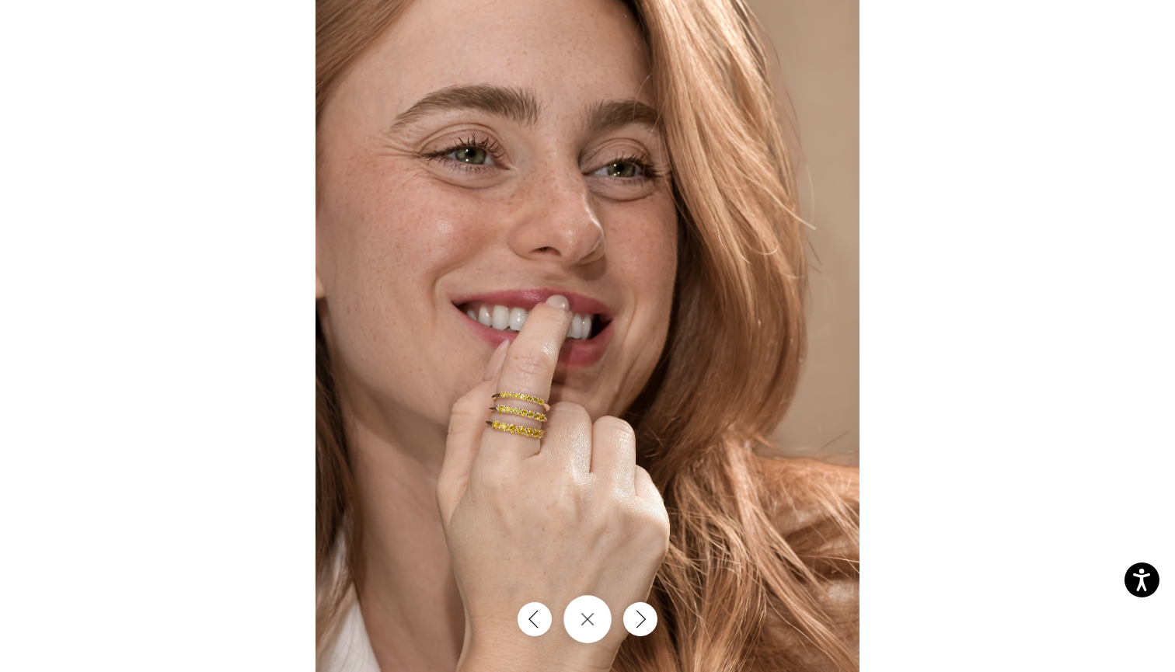
click at [581, 636] on button "Close gallery" at bounding box center [588, 620] width 48 height 48
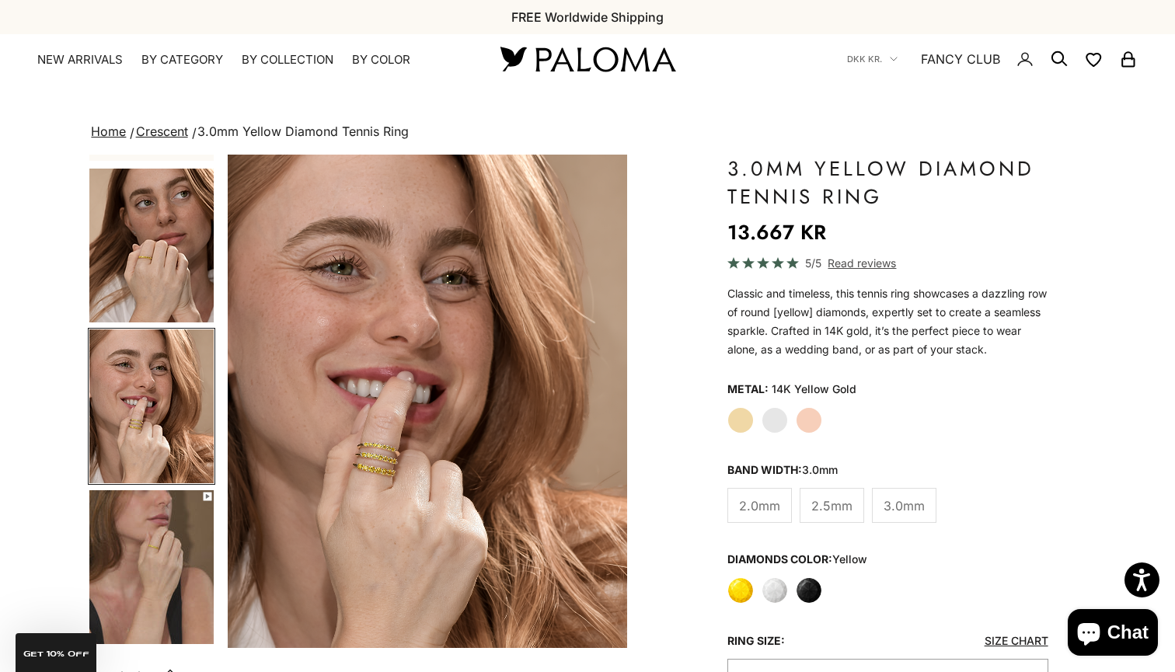
click at [832, 494] on label "2.5mm" at bounding box center [832, 505] width 65 height 35
